Goal: Information Seeking & Learning: Find specific page/section

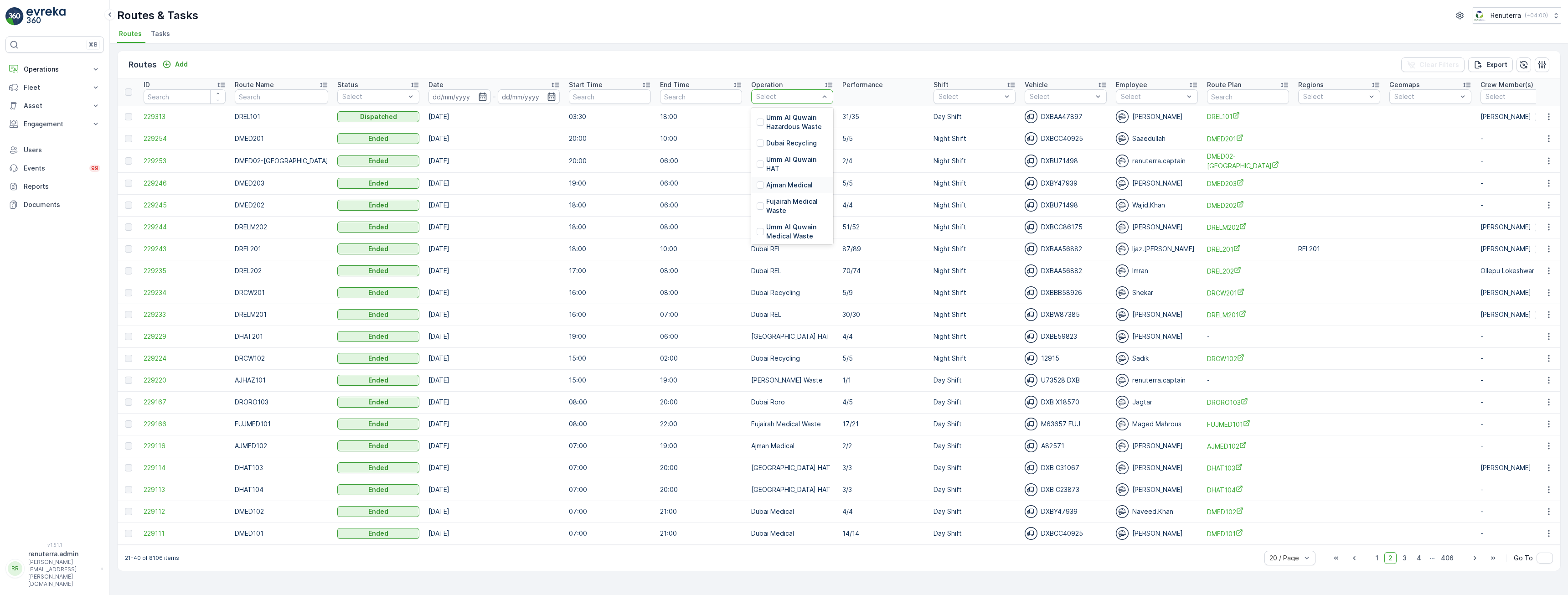
click at [766, 185] on p "Ajman Medical" at bounding box center [789, 185] width 46 height 9
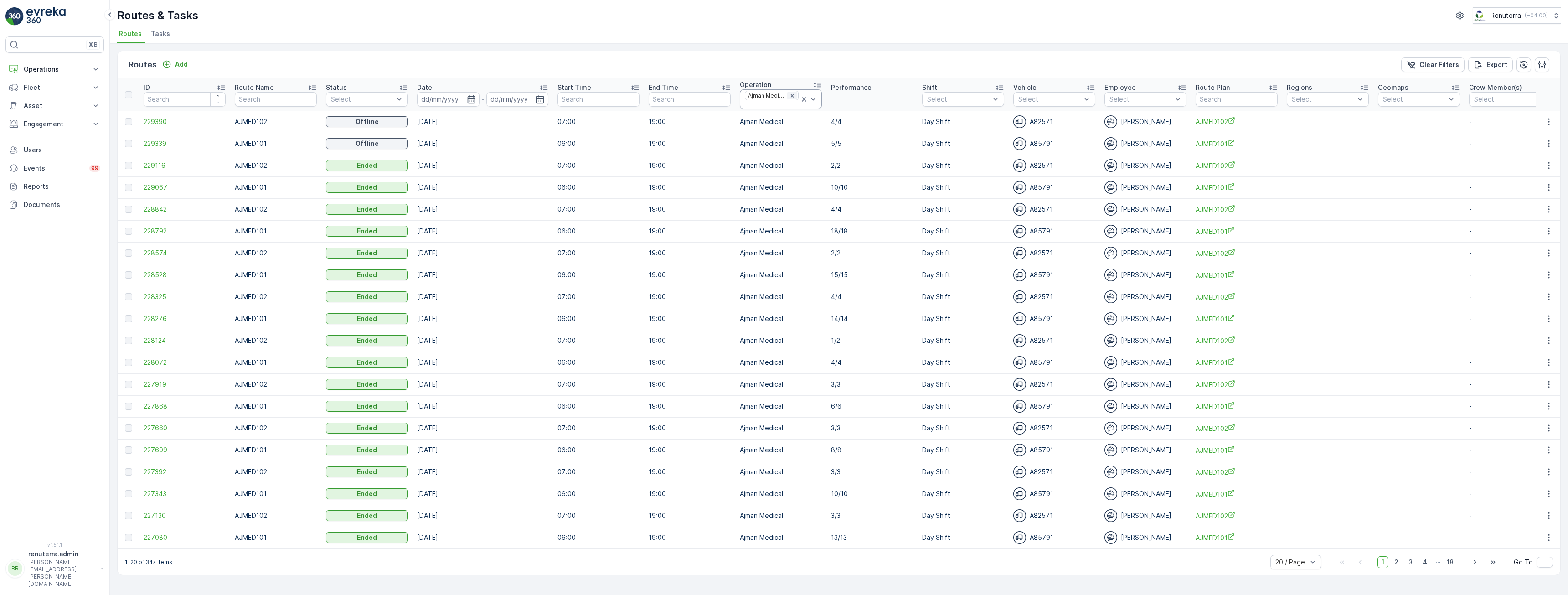
click at [789, 96] on div "Remove Ajman Medical" at bounding box center [792, 96] width 10 height 7
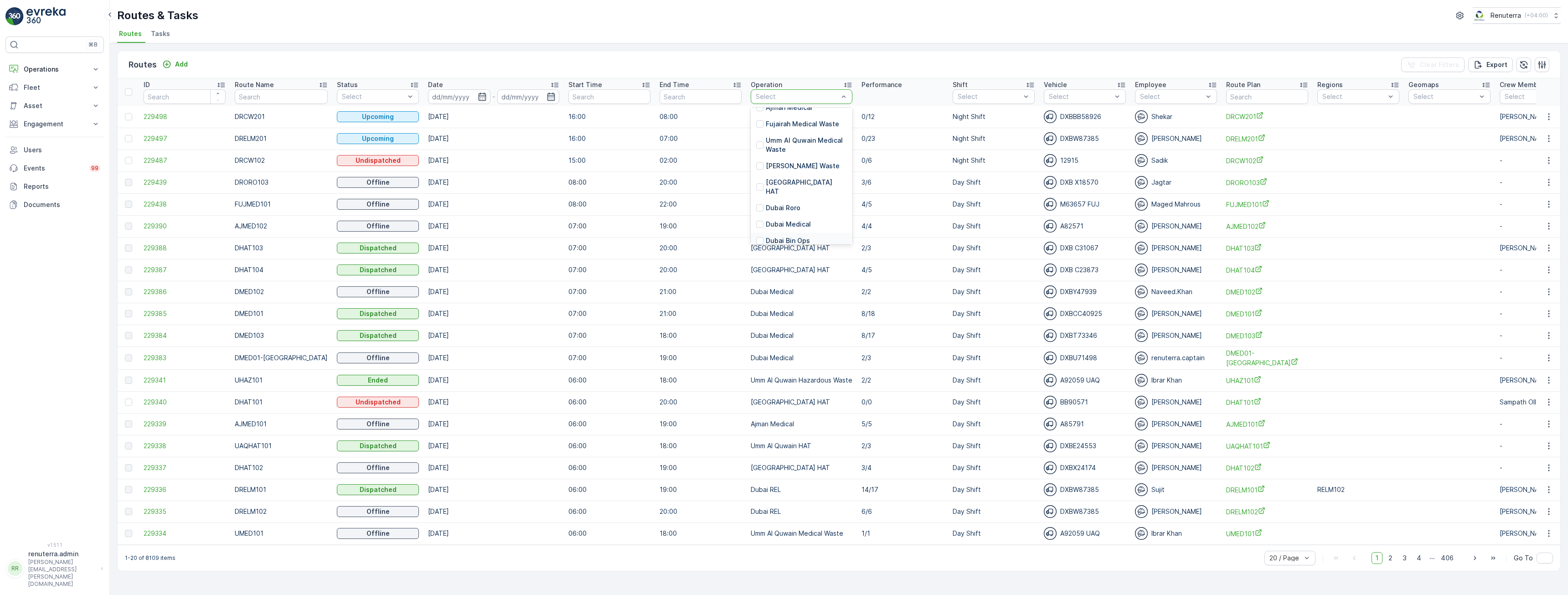
scroll to position [91, 0]
click at [772, 160] on p "[GEOGRAPHIC_DATA] HAT" at bounding box center [806, 164] width 81 height 18
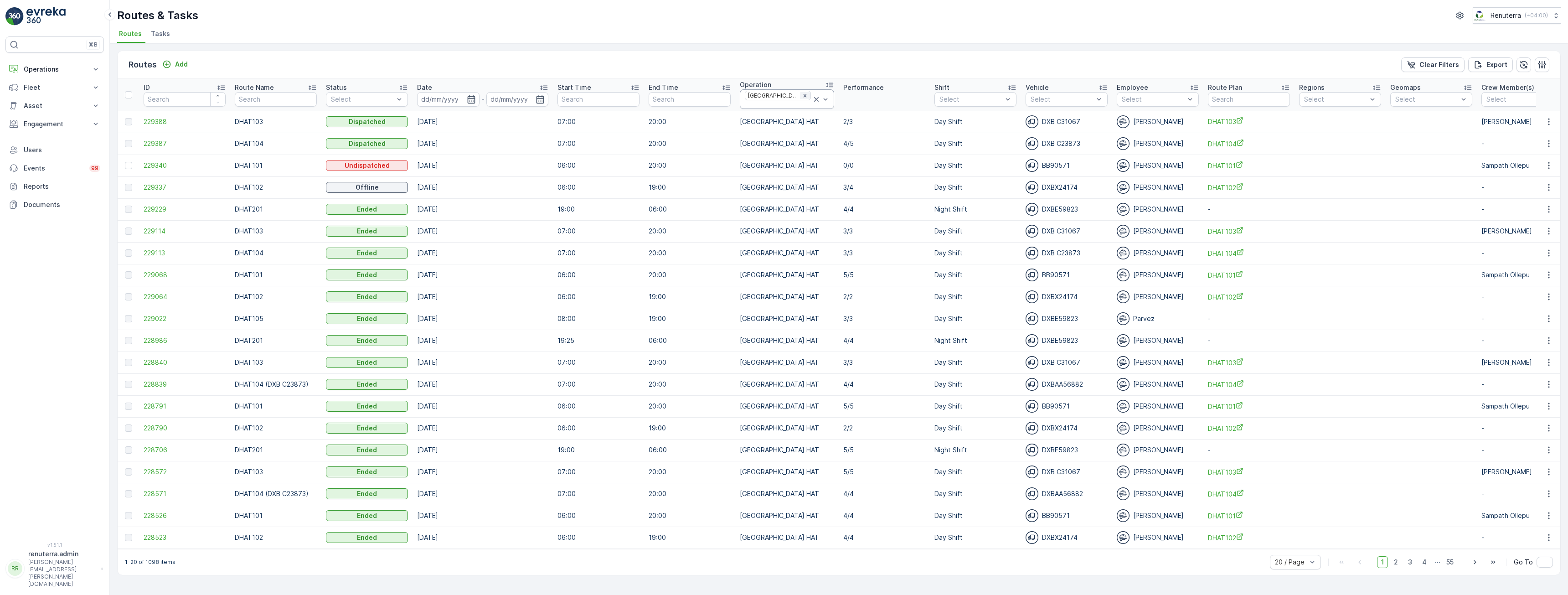
click at [802, 97] on icon "Remove Dubai HAT" at bounding box center [805, 96] width 6 height 6
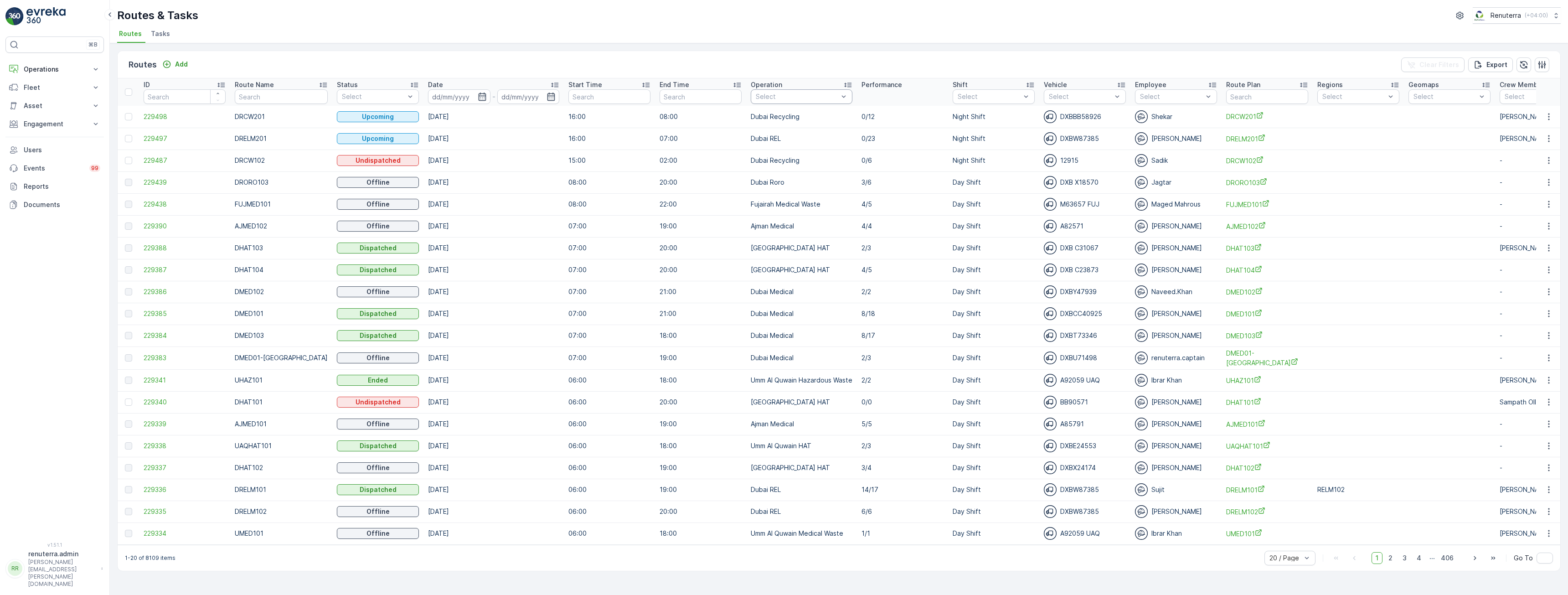
click at [799, 102] on div "Select" at bounding box center [801, 97] width 102 height 15
click at [792, 207] on div "[GEOGRAPHIC_DATA] HAT" at bounding box center [801, 209] width 102 height 26
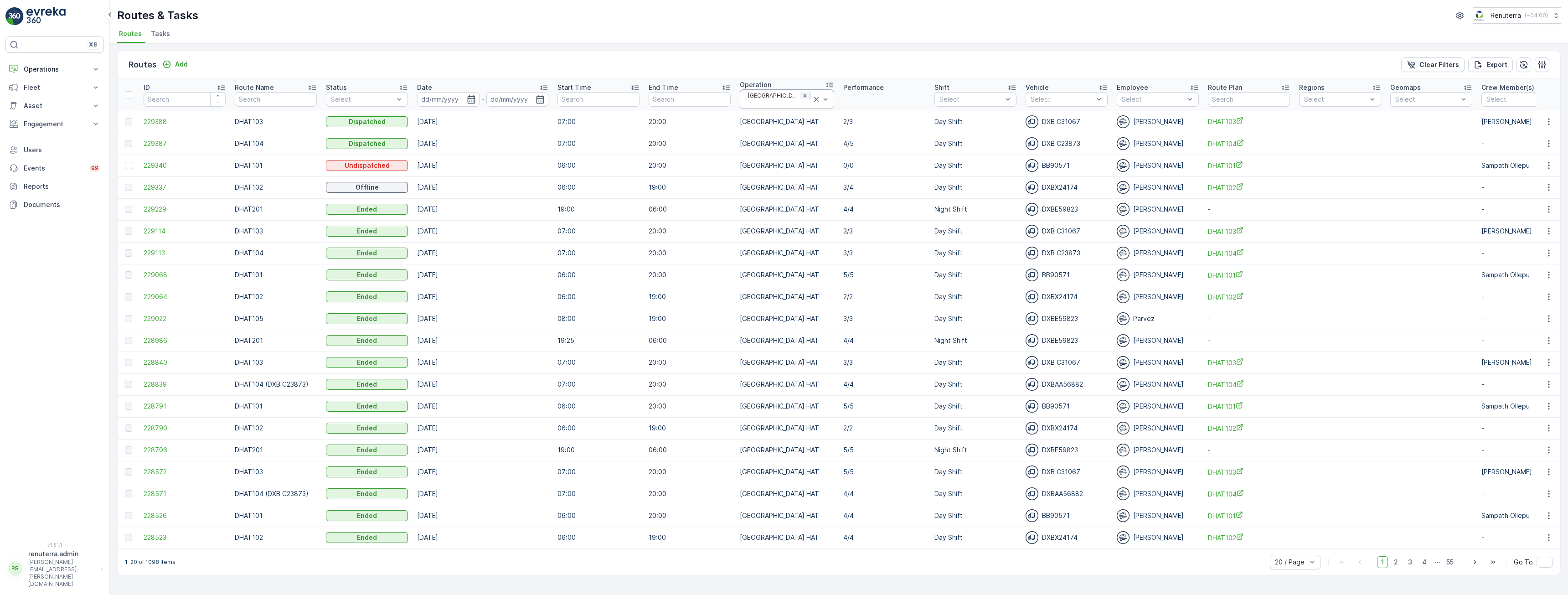
click at [800, 97] on div "Remove Dubai HAT" at bounding box center [805, 96] width 10 height 7
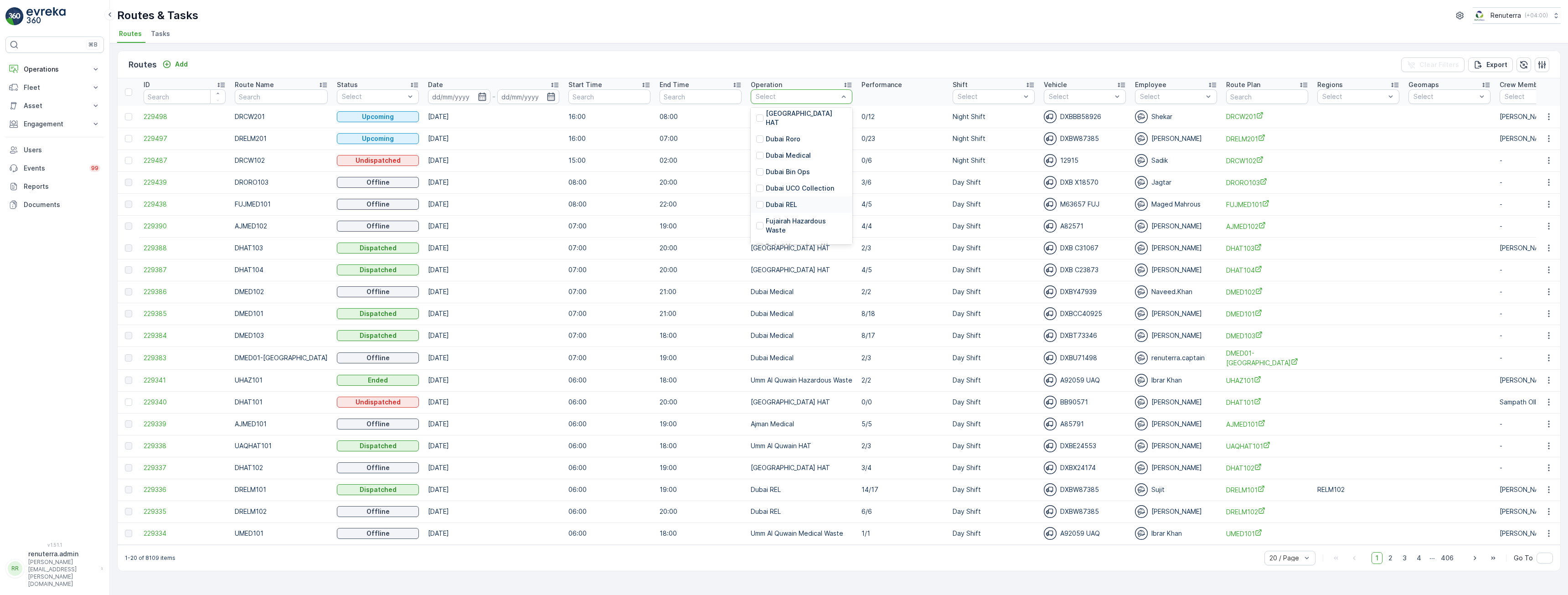
scroll to position [148, 0]
click at [783, 190] on p "Dubai REL" at bounding box center [782, 194] width 32 height 9
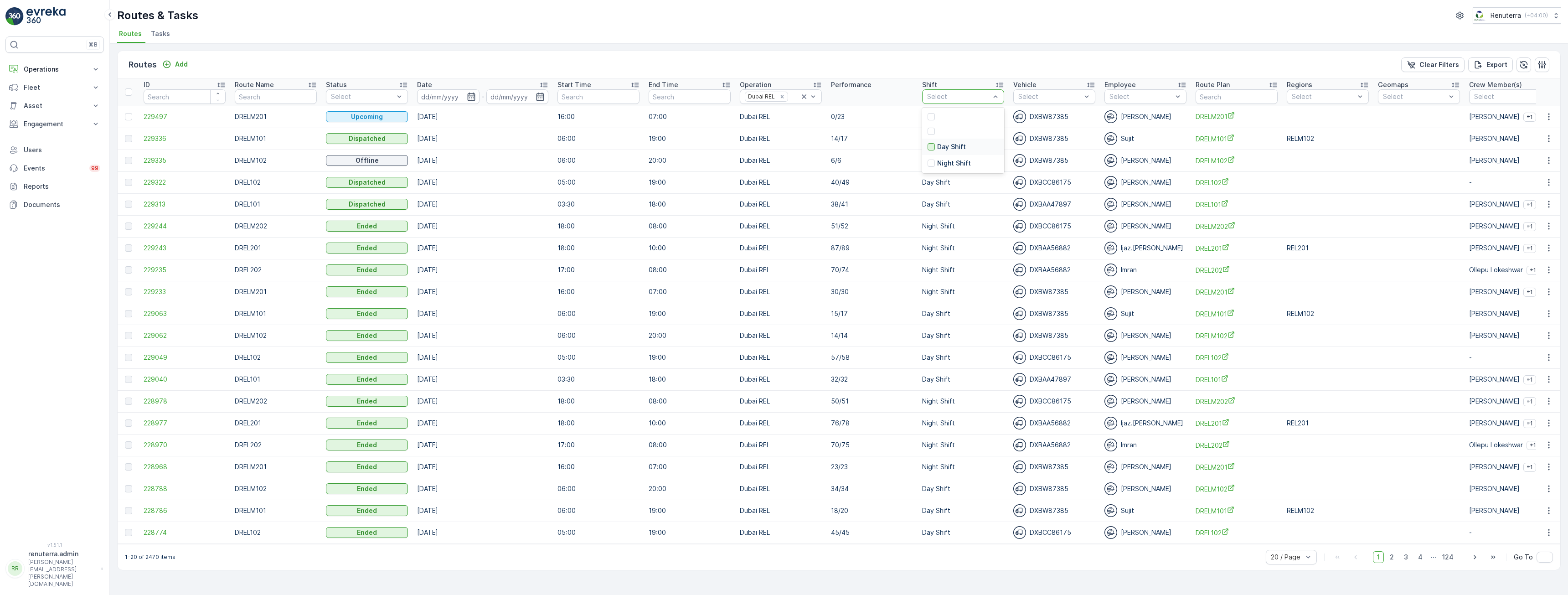
click at [932, 147] on div at bounding box center [931, 147] width 7 height 7
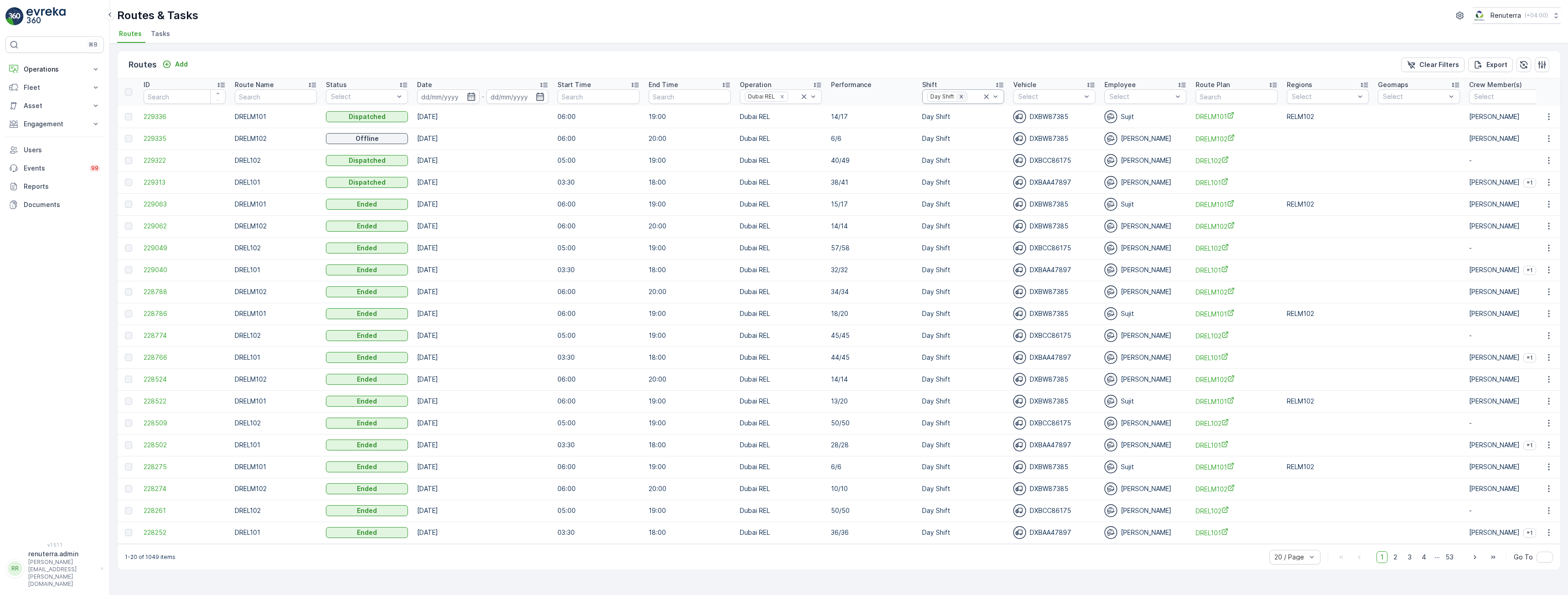
click at [961, 97] on icon "Remove Day Shift" at bounding box center [961, 96] width 3 height 3
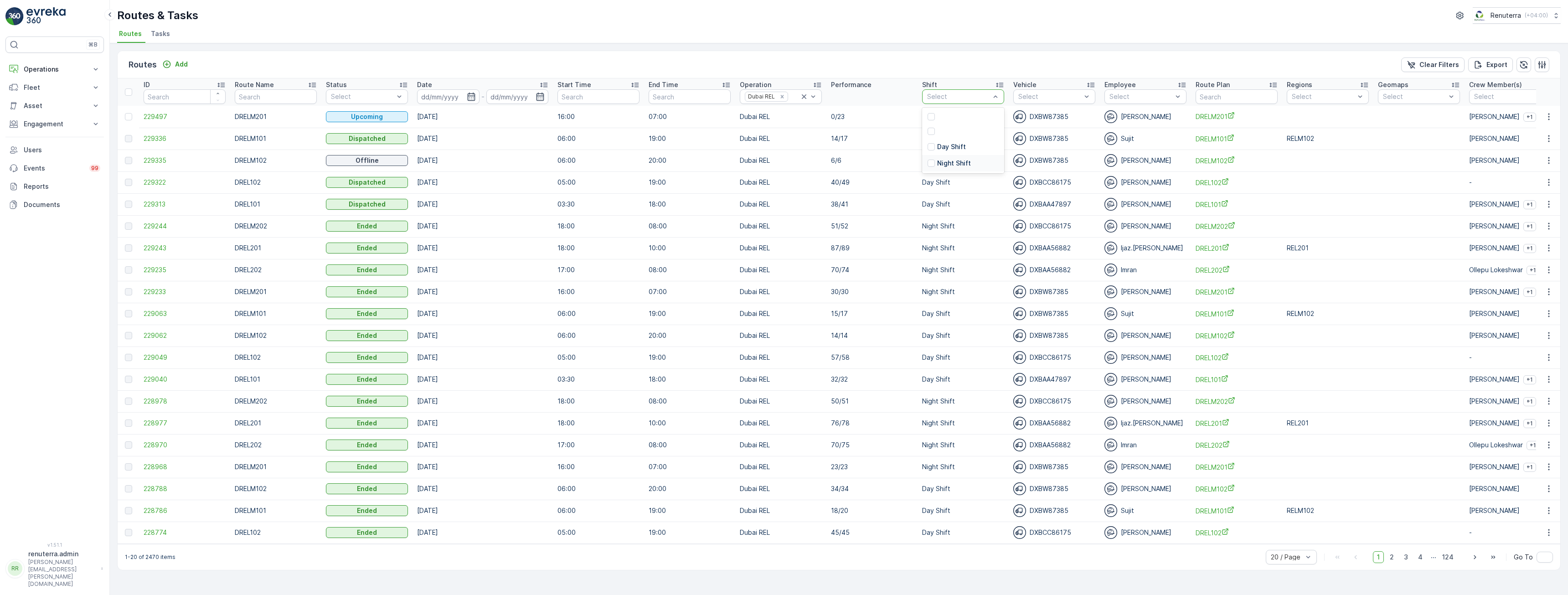
click at [948, 163] on p "Night Shift" at bounding box center [954, 163] width 33 height 9
click at [42, 72] on p "Operations" at bounding box center [55, 69] width 62 height 9
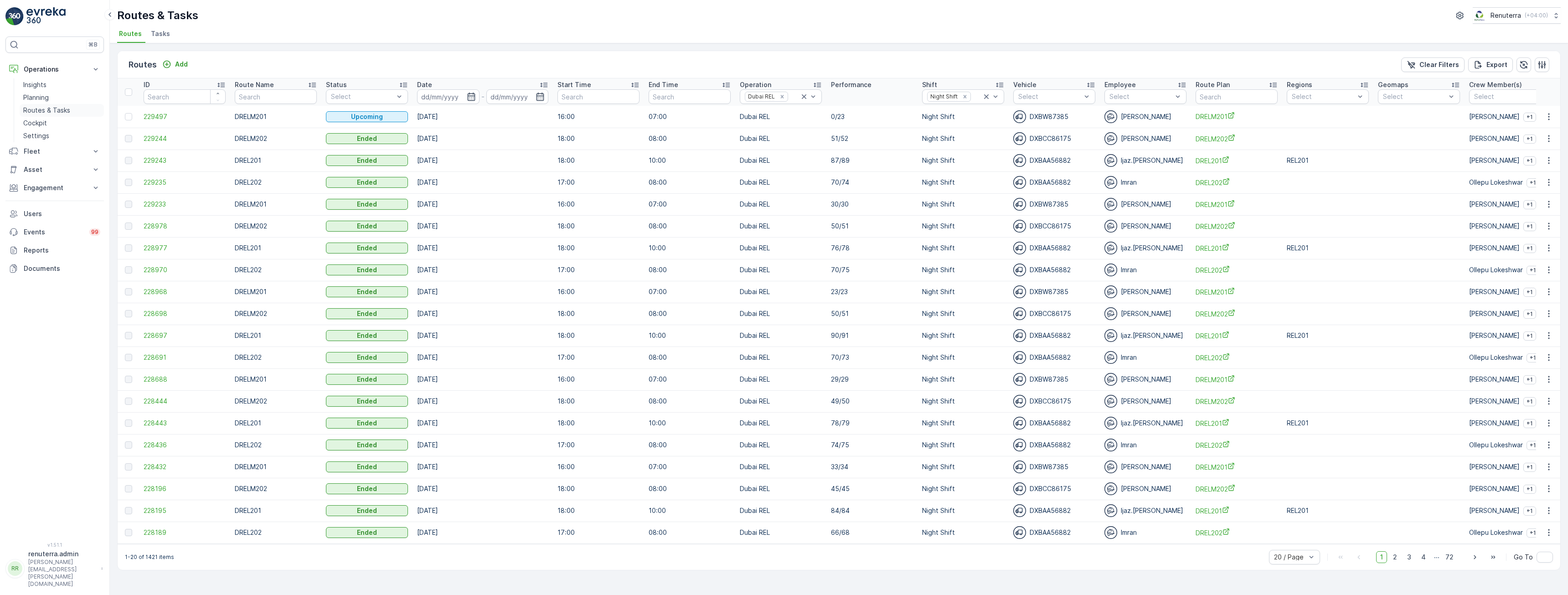
click at [41, 110] on p "Routes & Tasks" at bounding box center [46, 110] width 47 height 9
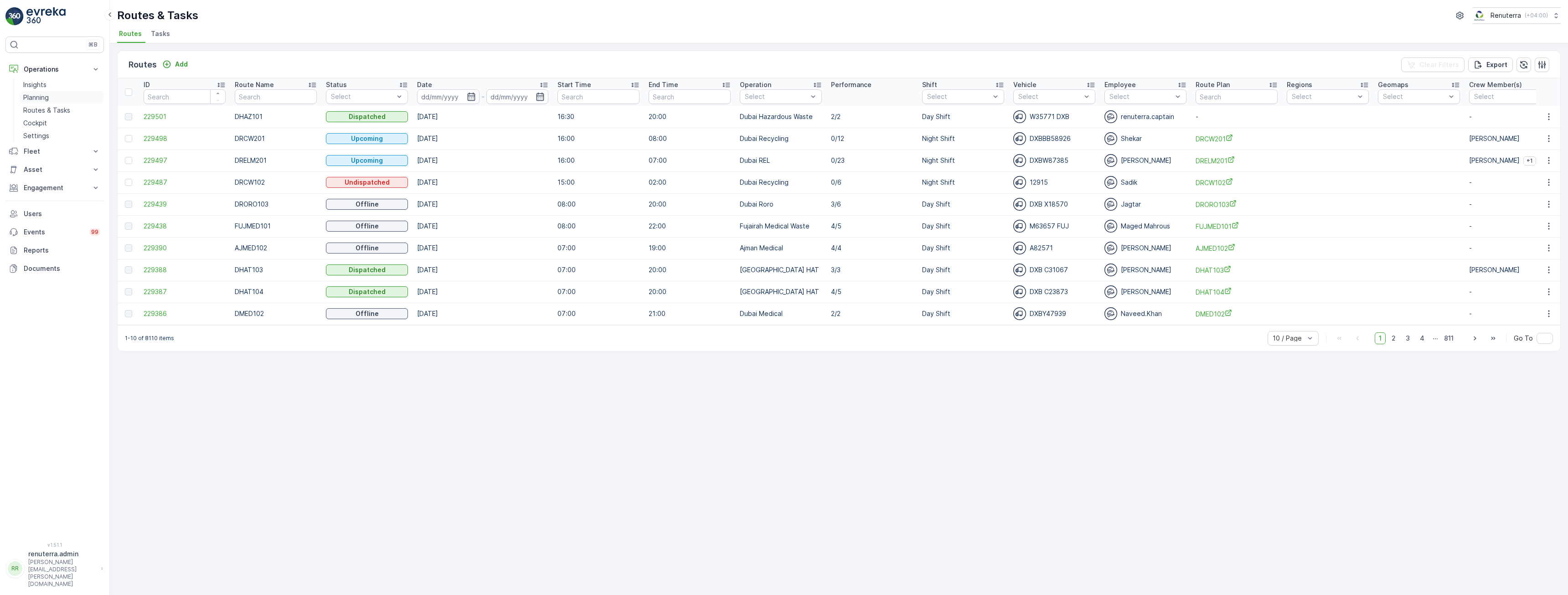
click at [30, 100] on p "Planning" at bounding box center [36, 97] width 26 height 9
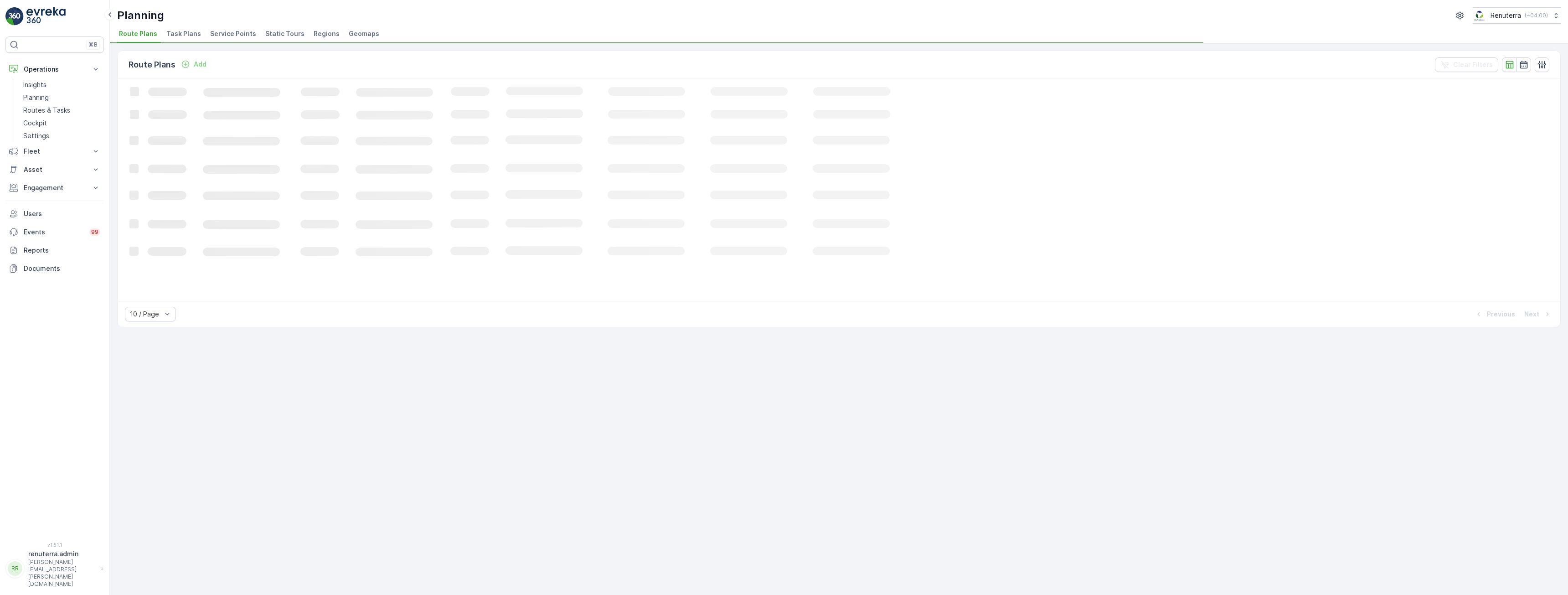
click at [231, 33] on span "Service Points" at bounding box center [233, 33] width 46 height 9
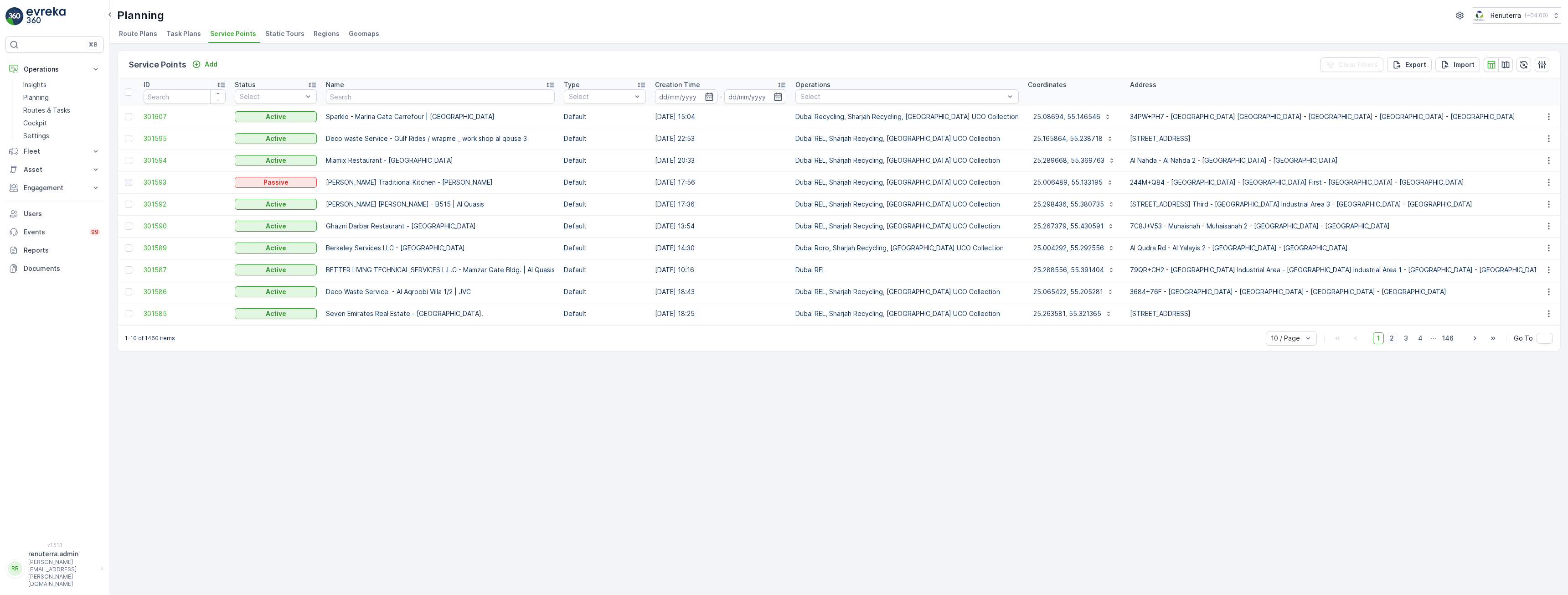
click at [1391, 344] on span "2" at bounding box center [1391, 338] width 12 height 12
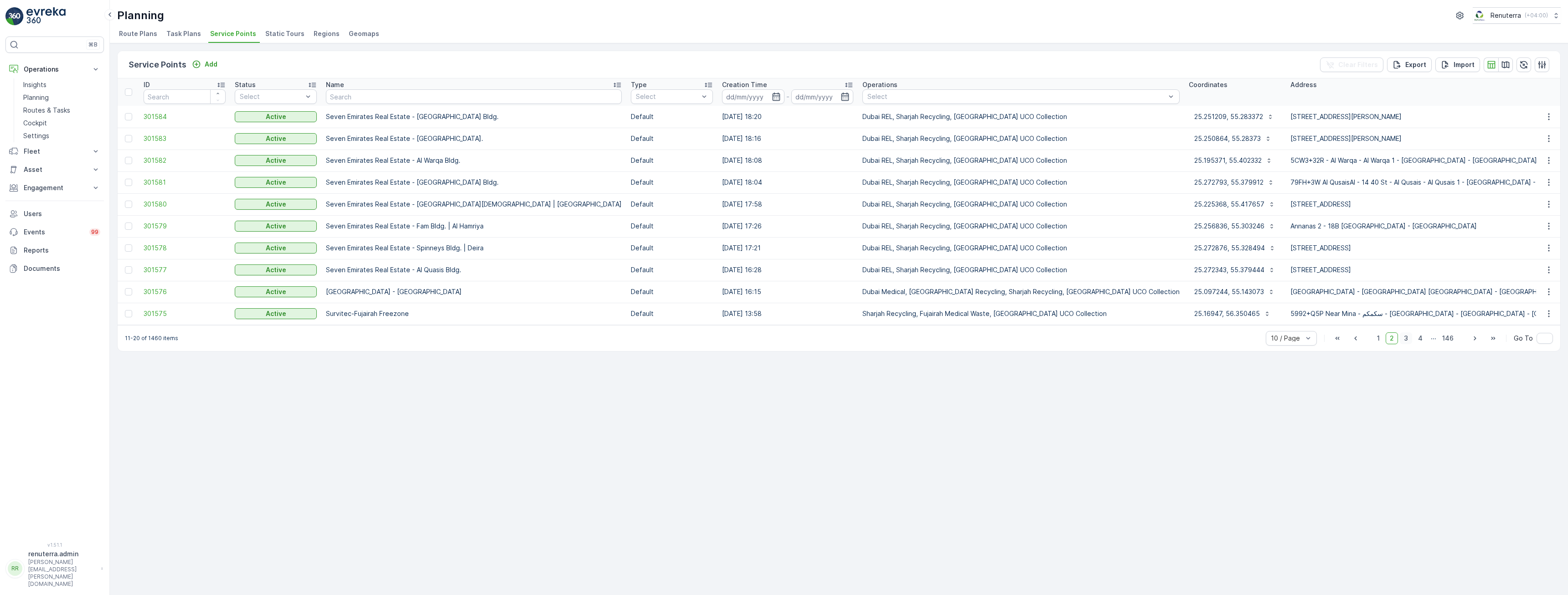
click at [1409, 342] on span "3" at bounding box center [1406, 338] width 12 height 12
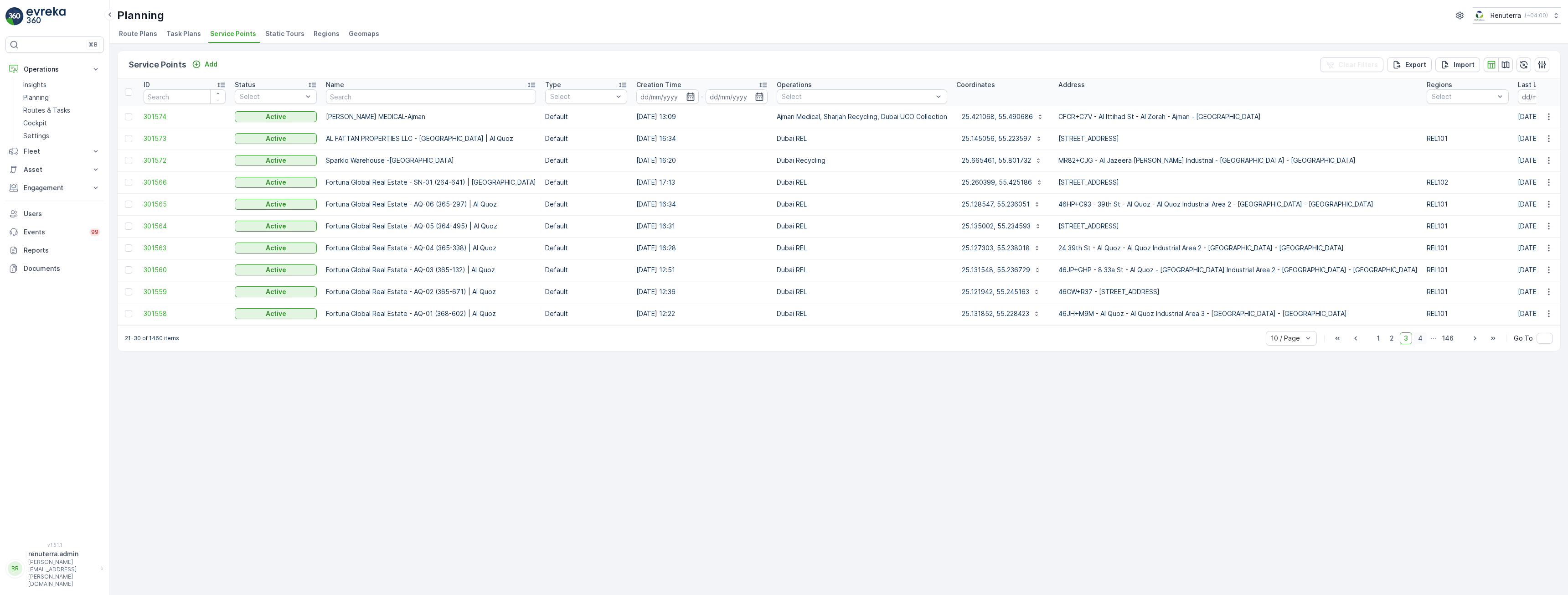
click at [1424, 342] on span "4" at bounding box center [1420, 338] width 13 height 12
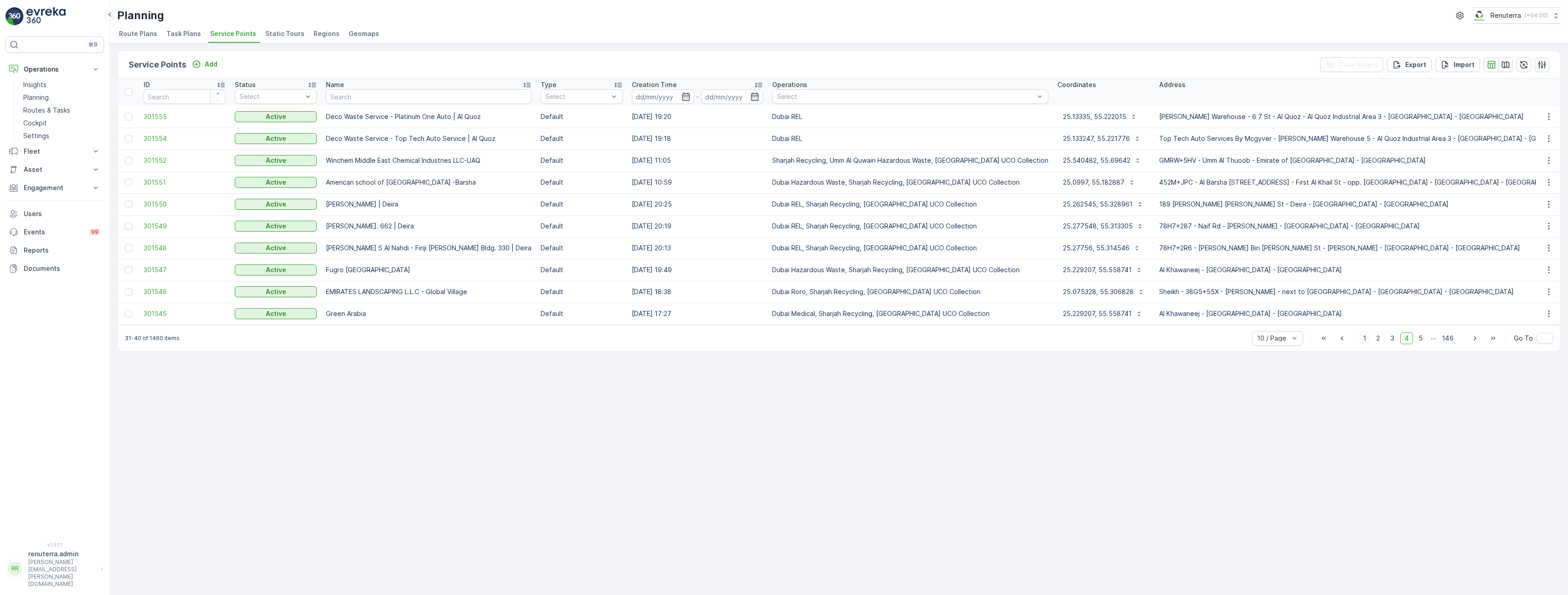
click at [1364, 343] on span "1" at bounding box center [1365, 338] width 11 height 12
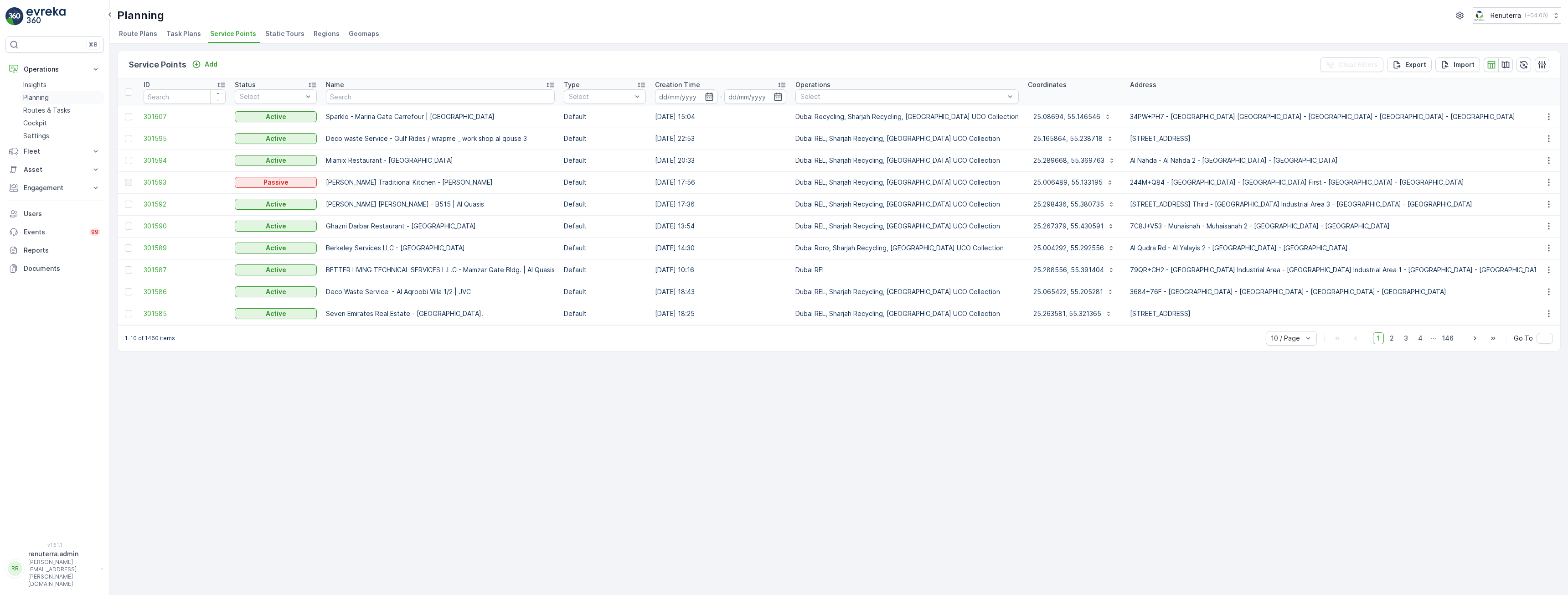
click at [36, 97] on p "Planning" at bounding box center [36, 97] width 26 height 9
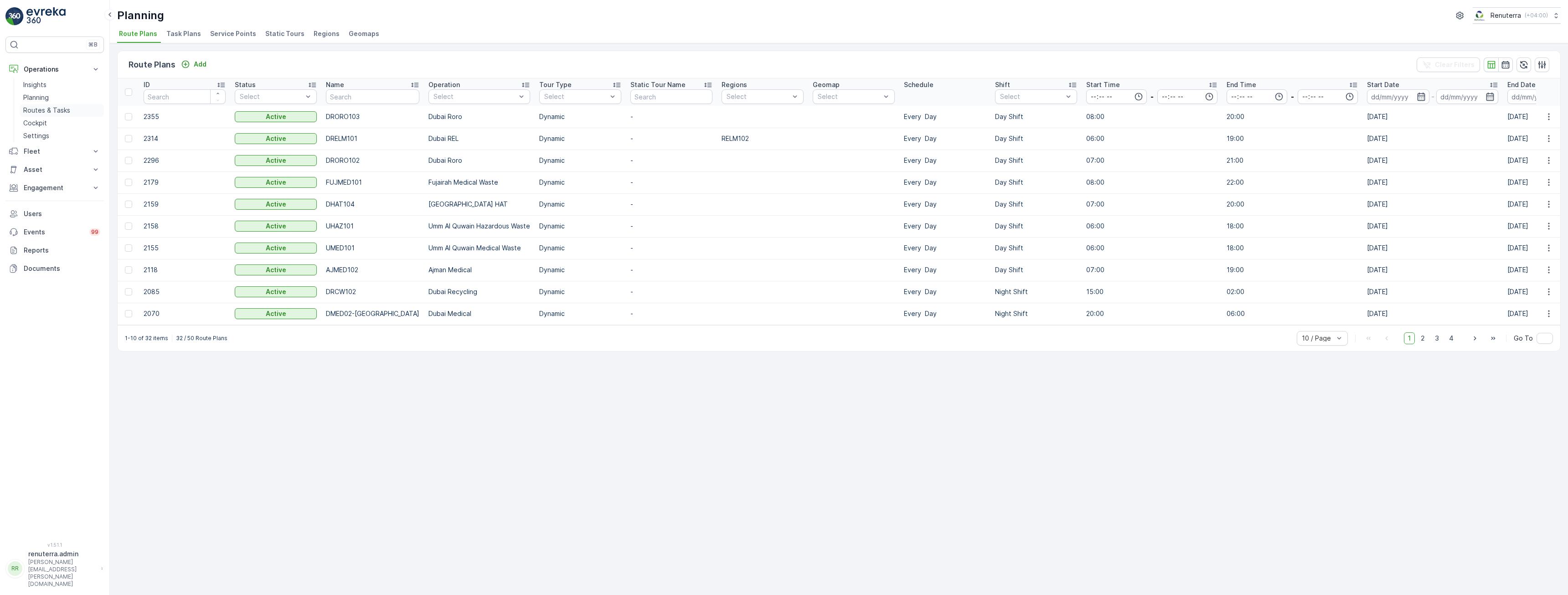
click at [35, 111] on p "Routes & Tasks" at bounding box center [46, 110] width 47 height 9
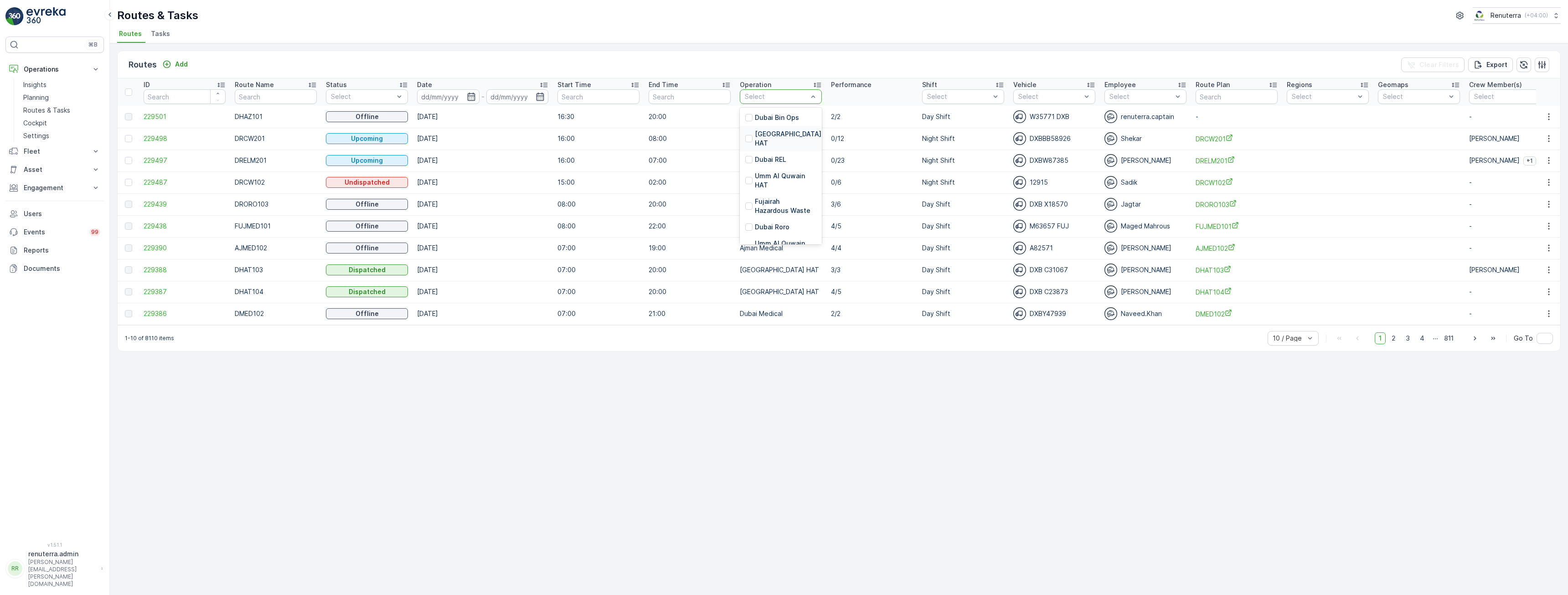
click at [771, 138] on p "[GEOGRAPHIC_DATA] HAT" at bounding box center [789, 139] width 68 height 18
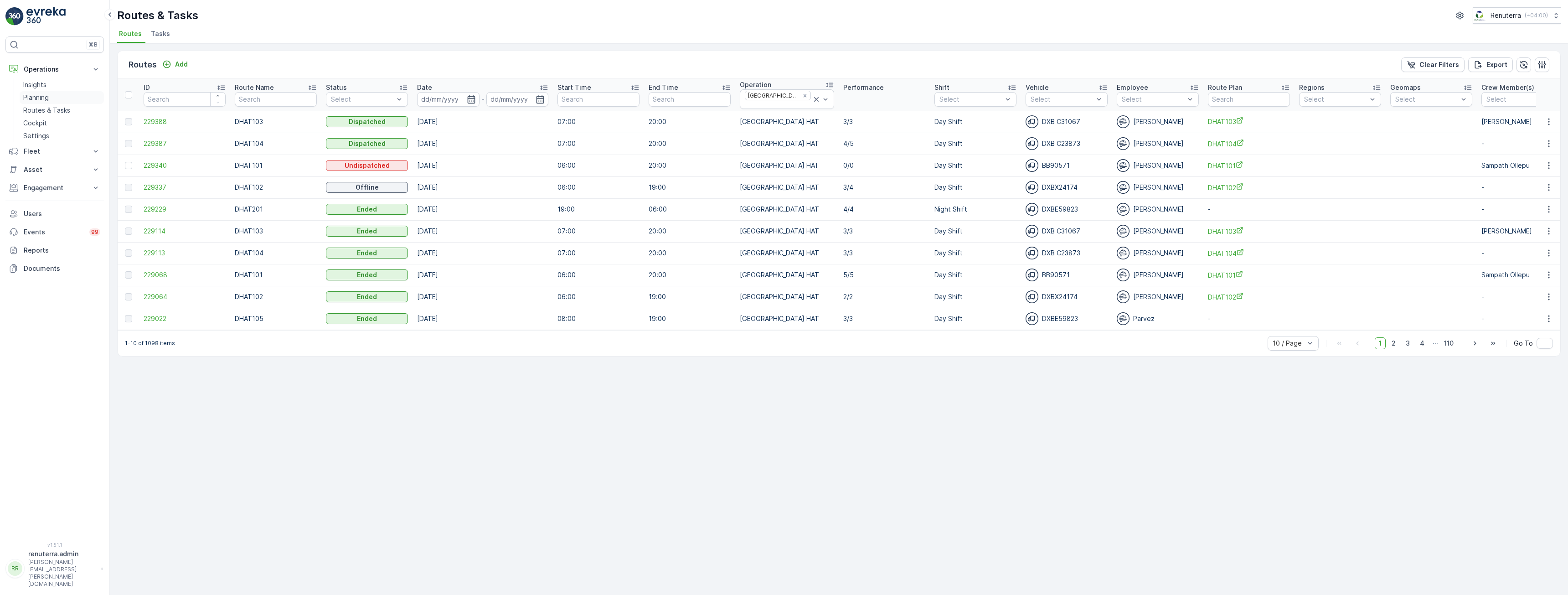
click at [44, 97] on p "Planning" at bounding box center [36, 97] width 26 height 9
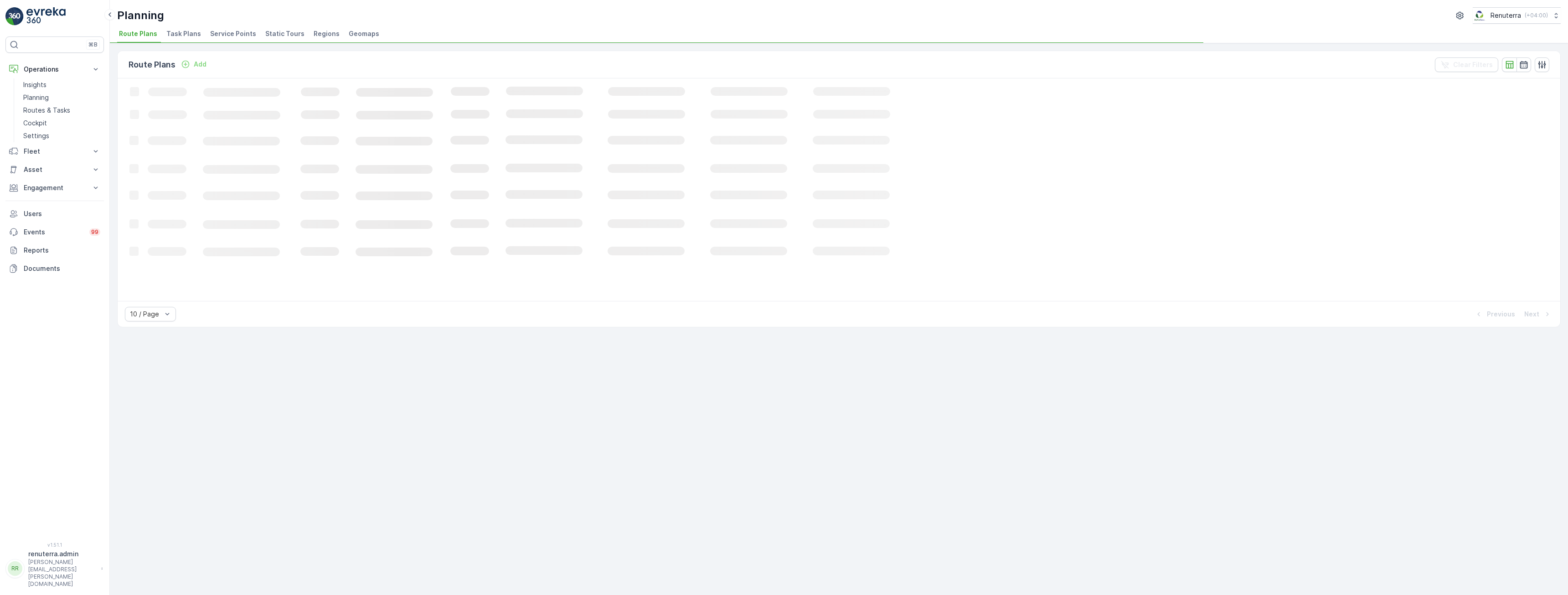
click at [233, 35] on span "Service Points" at bounding box center [233, 33] width 46 height 9
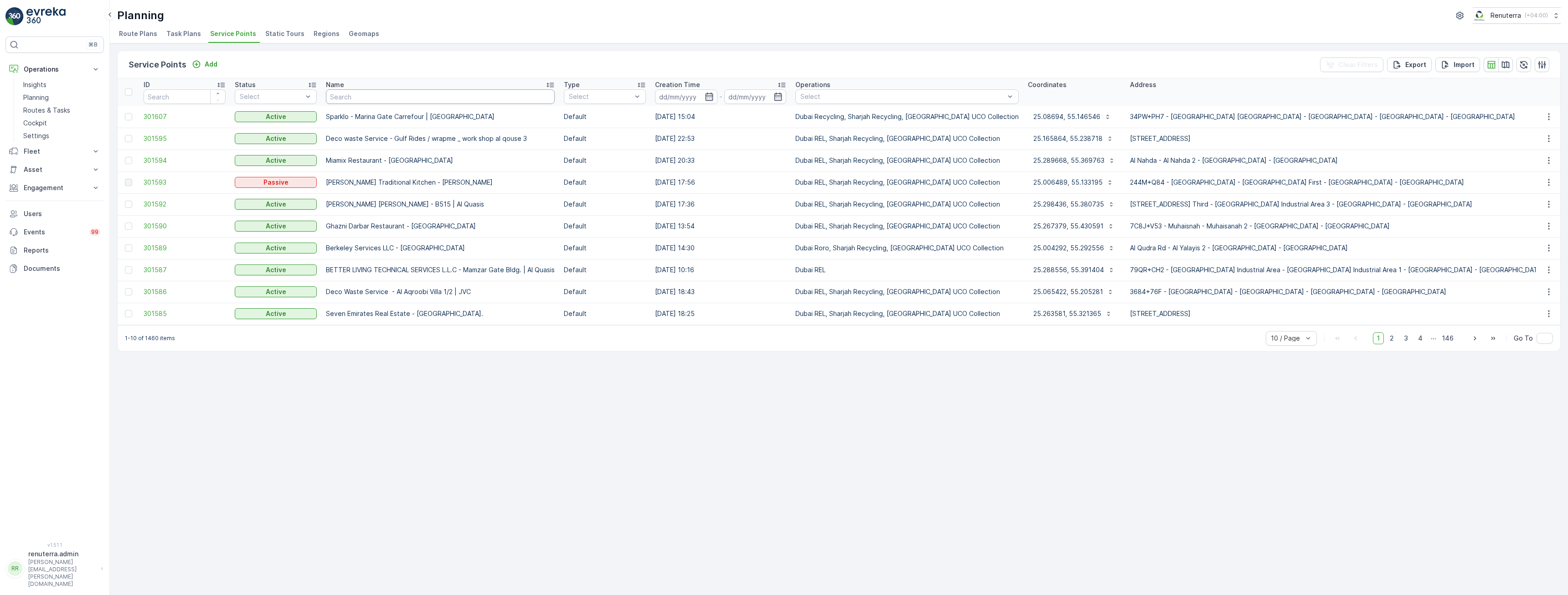
click at [367, 100] on input "text" at bounding box center [440, 97] width 229 height 15
type input "for"
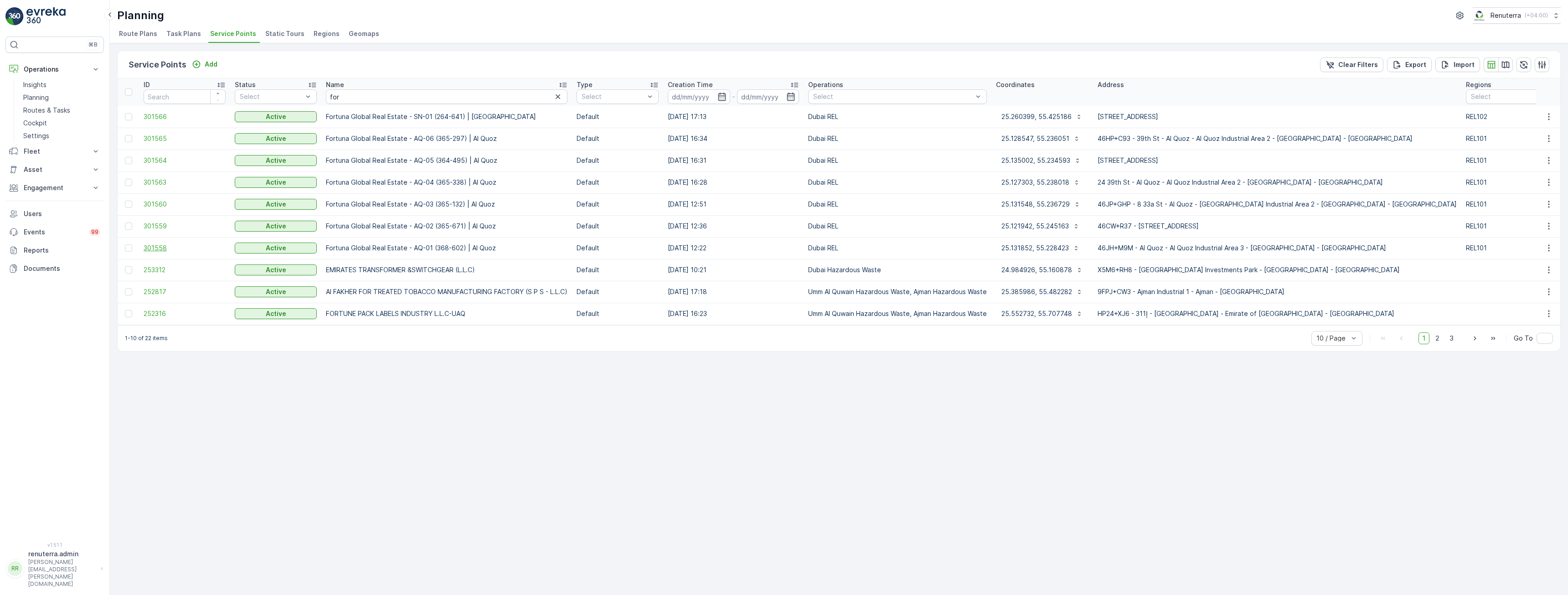
click at [159, 248] on span "301558" at bounding box center [184, 248] width 82 height 9
click at [352, 96] on input "for" at bounding box center [446, 97] width 242 height 15
type input "fortuna"
